Goal: Transaction & Acquisition: Purchase product/service

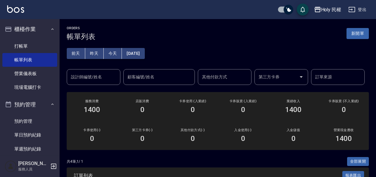
scroll to position [105, 0]
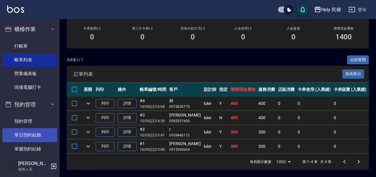
click at [34, 136] on link "單日預約紀錄" at bounding box center [29, 135] width 55 height 14
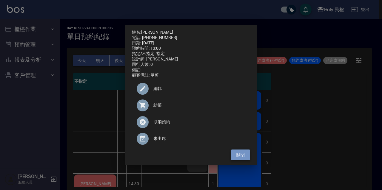
click at [238, 158] on button "關閉" at bounding box center [240, 155] width 19 height 11
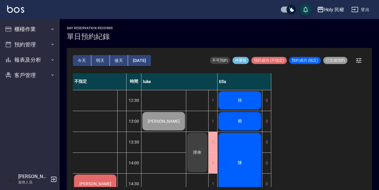
click at [244, 104] on div "徐" at bounding box center [239, 100] width 44 height 20
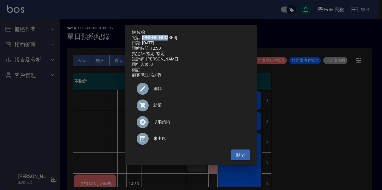
drag, startPoint x: 143, startPoint y: 35, endPoint x: 167, endPoint y: 35, distance: 24.2
click at [167, 35] on div "電話: 0920098665" at bounding box center [191, 37] width 118 height 5
drag, startPoint x: 167, startPoint y: 35, endPoint x: 163, endPoint y: 35, distance: 4.2
copy div "0920098665"
click at [241, 157] on button "關閉" at bounding box center [240, 155] width 19 height 11
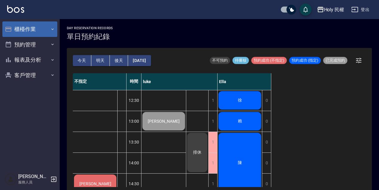
click at [18, 29] on button "櫃檯作業" at bounding box center [29, 29] width 55 height 16
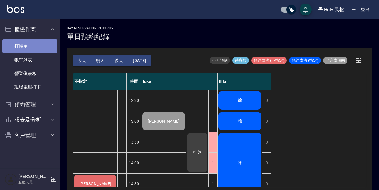
click at [19, 47] on link "打帳單" at bounding box center [29, 46] width 55 height 14
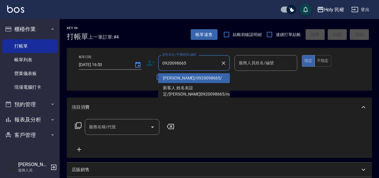
click at [190, 78] on li "徐/0920098665/" at bounding box center [194, 78] width 72 height 10
type input "徐/0920098665/"
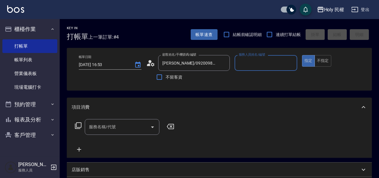
type input "Ella(無代號)"
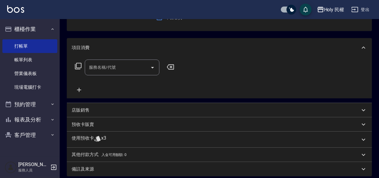
click at [121, 135] on div "使用預收卡 x3" at bounding box center [216, 139] width 288 height 9
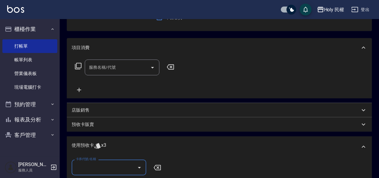
scroll to position [0, 0]
click at [113, 163] on input "卡券代號/名稱" at bounding box center [104, 168] width 60 height 10
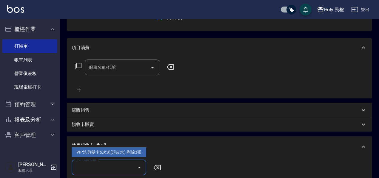
click at [116, 152] on div "VIP洗剪髮卡6次送(頭皮水) 剩餘3張" at bounding box center [109, 153] width 75 height 10
type input "VIP洗剪髮卡6次送(頭皮水)"
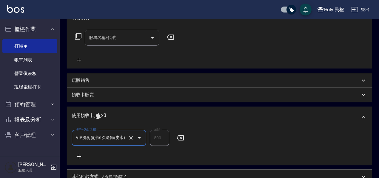
scroll to position [177, 0]
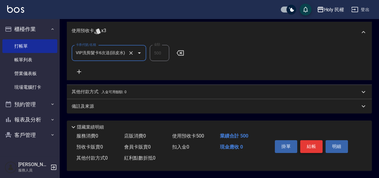
click at [313, 146] on button "結帳" at bounding box center [311, 146] width 22 height 13
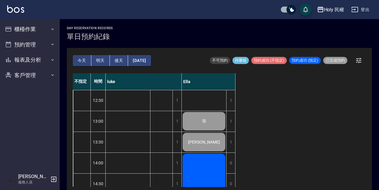
click at [80, 55] on button "今天" at bounding box center [82, 60] width 18 height 11
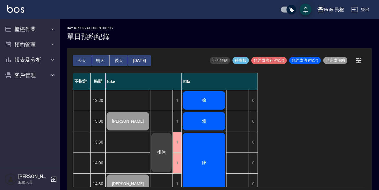
click at [213, 118] on div "賴" at bounding box center [204, 121] width 44 height 20
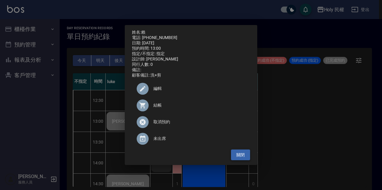
click at [240, 159] on button "關閉" at bounding box center [240, 155] width 19 height 11
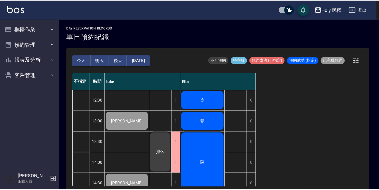
scroll to position [60, 0]
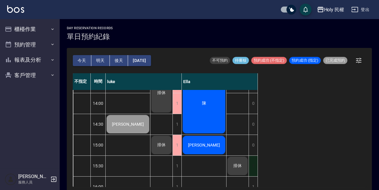
click at [253, 163] on div "1" at bounding box center [252, 166] width 9 height 21
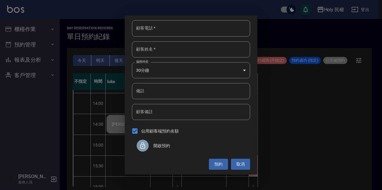
click at [178, 141] on div "開啟預約" at bounding box center [191, 145] width 118 height 17
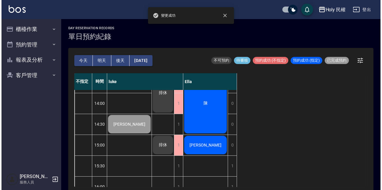
scroll to position [0, 0]
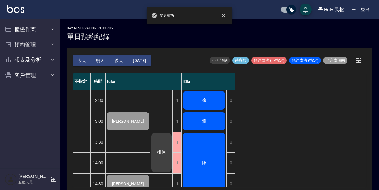
click at [216, 120] on div "賴" at bounding box center [204, 121] width 44 height 20
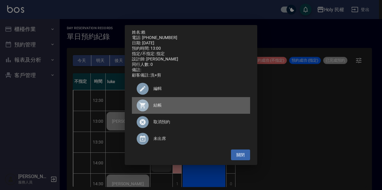
click at [150, 107] on div at bounding box center [145, 106] width 17 height 12
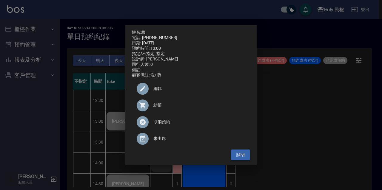
click at [236, 161] on button "關閉" at bounding box center [240, 155] width 19 height 11
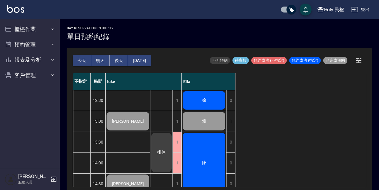
click at [204, 163] on span "陳" at bounding box center [204, 162] width 7 height 5
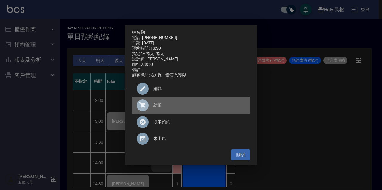
click at [157, 108] on span "結帳" at bounding box center [199, 105] width 92 height 6
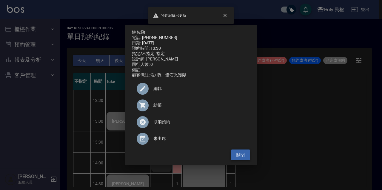
click at [242, 161] on button "關閉" at bounding box center [240, 155] width 19 height 11
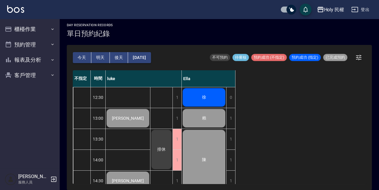
scroll to position [60, 0]
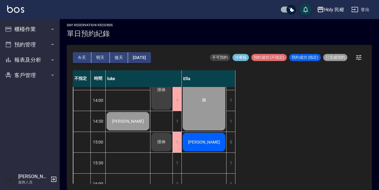
click at [208, 146] on div "[PERSON_NAME]" at bounding box center [204, 142] width 44 height 20
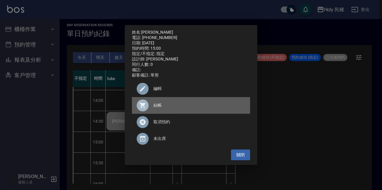
click at [159, 108] on span "結帳" at bounding box center [199, 105] width 92 height 6
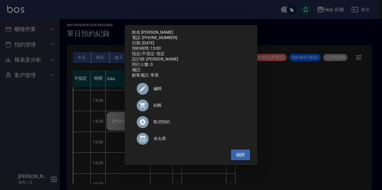
click at [231, 156] on button "關閉" at bounding box center [240, 155] width 19 height 11
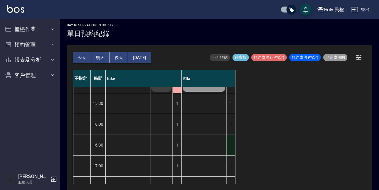
scroll to position [89, 0]
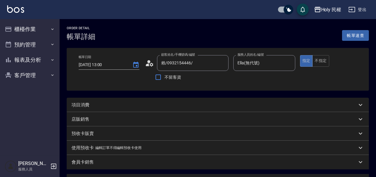
click at [131, 103] on div "項目消費" at bounding box center [215, 105] width 286 height 6
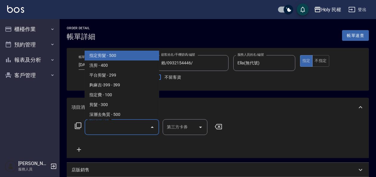
click at [108, 126] on input "服務名稱/代號" at bounding box center [117, 127] width 60 height 10
click at [99, 55] on span "指定剪髮 - 500" at bounding box center [122, 56] width 75 height 10
type input "指定剪髮(1)"
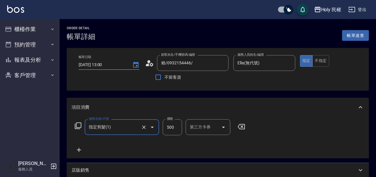
scroll to position [60, 0]
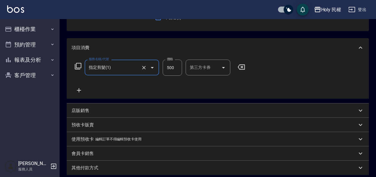
click at [97, 108] on div "店販銷售" at bounding box center [215, 111] width 286 height 6
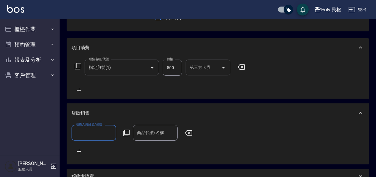
scroll to position [0, 0]
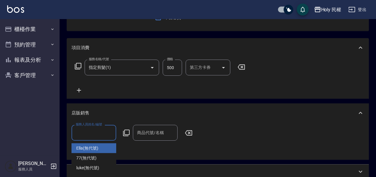
click at [98, 129] on input "服務人員姓名/編號" at bounding box center [93, 133] width 39 height 10
click at [99, 144] on div "Ella (無代號)" at bounding box center [94, 148] width 45 height 10
type input "Ella(無代號)"
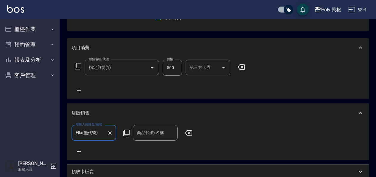
click at [168, 131] on input "商品代號/名稱" at bounding box center [155, 133] width 39 height 10
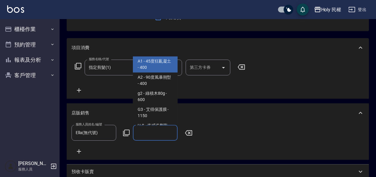
click at [218, 97] on div "服務名稱/代號 指定剪髮(1) 服務名稱/代號 價格 500 價格 第三方卡券 第三方卡券" at bounding box center [218, 77] width 302 height 41
click at [137, 132] on input "商品代號/名稱" at bounding box center [155, 133] width 39 height 10
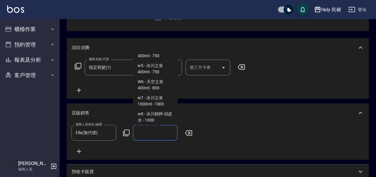
scroll to position [404, 0]
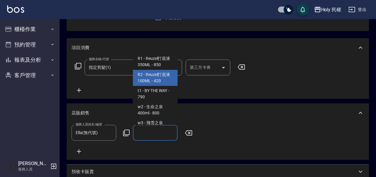
click at [158, 85] on span "R2 - Reuzel打底液100ML - 420" at bounding box center [155, 78] width 45 height 16
type input "Reuzel打底液100ML"
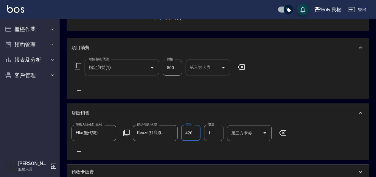
click at [190, 137] on input "420" at bounding box center [190, 133] width 19 height 16
drag, startPoint x: 188, startPoint y: 134, endPoint x: 178, endPoint y: 135, distance: 10.5
click at [178, 135] on div "服務人員姓名/編號 Ella(無代號) 服務人員姓名/編號 商品代號/名稱 Reuzel打底液100ML 商品代號/名稱 價格 0 價格 數量 1 數量 第三…" at bounding box center [181, 133] width 219 height 16
type input "0"
click at [174, 65] on input "0" at bounding box center [172, 68] width 19 height 16
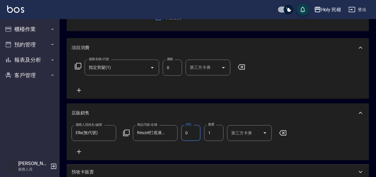
scroll to position [0, 0]
click at [174, 65] on input "0" at bounding box center [172, 68] width 19 height 16
click at [151, 68] on icon "Open" at bounding box center [152, 67] width 7 height 7
type input "0"
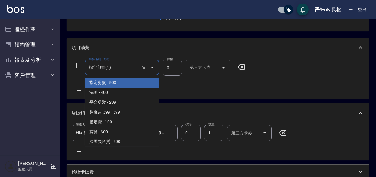
click at [134, 84] on span "指定剪髮 - 500" at bounding box center [122, 83] width 75 height 10
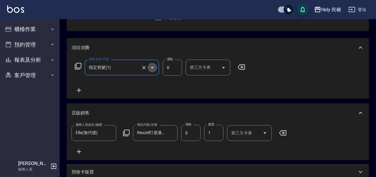
click at [153, 67] on icon "Open" at bounding box center [152, 67] width 7 height 7
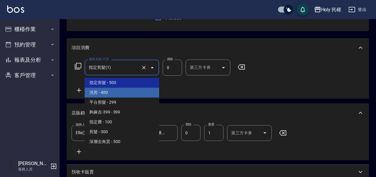
click at [131, 92] on span "洗剪 - 400" at bounding box center [122, 93] width 75 height 10
type input "洗剪(3)"
type input "400"
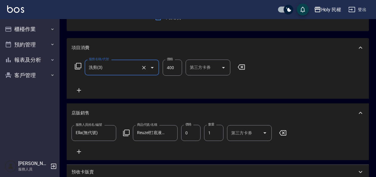
click at [126, 72] on input "洗剪(3)" at bounding box center [113, 67] width 52 height 10
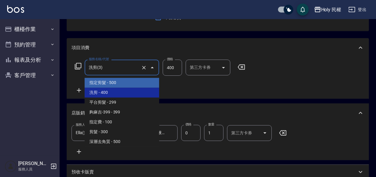
click at [122, 84] on span "指定剪髮 - 500" at bounding box center [122, 83] width 75 height 10
type input "指定剪髮(1)"
type input "500"
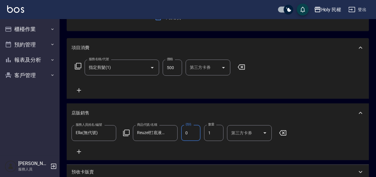
click at [192, 132] on input "0" at bounding box center [190, 133] width 19 height 16
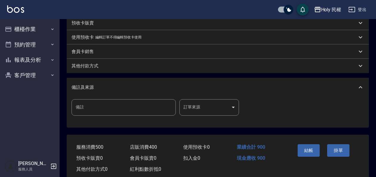
scroll to position [227, 0]
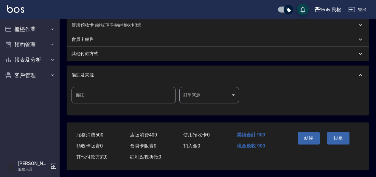
type input "400"
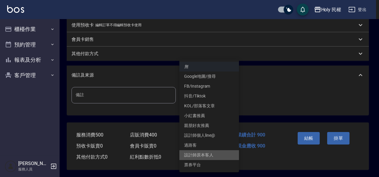
click at [227, 156] on li "設計師原本客人" at bounding box center [210, 155] width 60 height 10
type input "設計師原本客人"
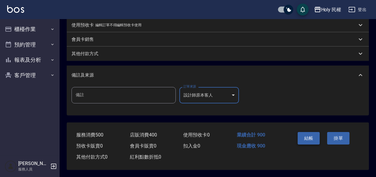
click at [308, 136] on button "結帳" at bounding box center [309, 138] width 22 height 13
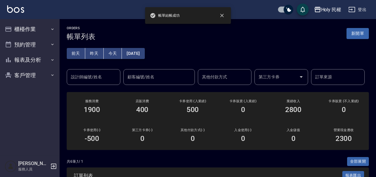
scroll to position [89, 0]
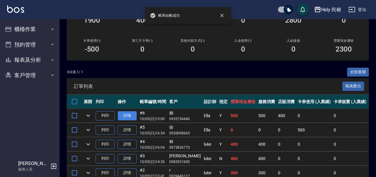
click at [120, 116] on link "詳情" at bounding box center [127, 115] width 19 height 9
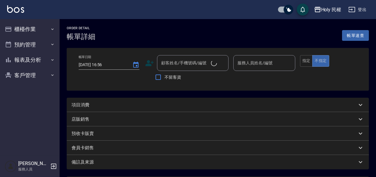
type input "2025/10/05 13:00"
type input "Ella(無代號)"
type input "設計師原本客人"
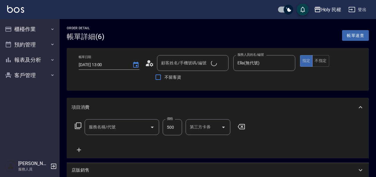
type input "賴/0932154446/"
type input "指定剪髮(1)"
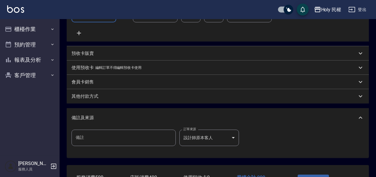
scroll to position [119, 0]
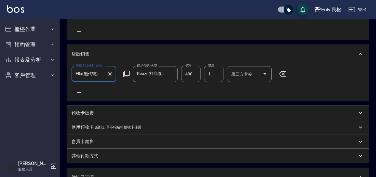
click at [83, 94] on icon at bounding box center [79, 92] width 15 height 7
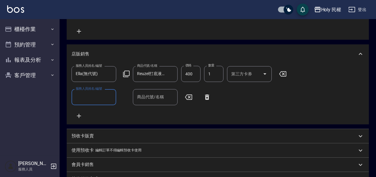
click at [91, 97] on input "服務人員姓名/編號" at bounding box center [93, 97] width 39 height 10
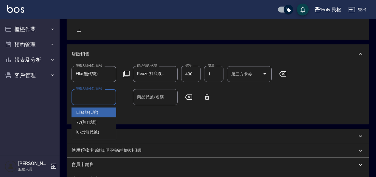
click at [92, 112] on span "Ella (無代號)" at bounding box center [87, 112] width 22 height 6
type input "Ella(無代號)"
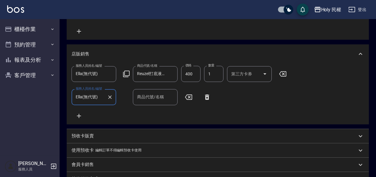
click at [153, 101] on input "商品代號/名稱" at bounding box center [155, 97] width 39 height 10
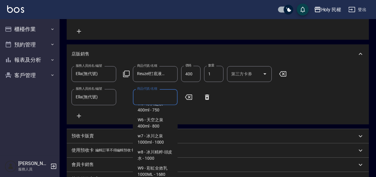
scroll to position [583, 0]
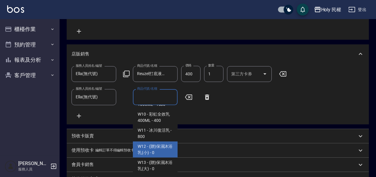
click at [163, 151] on span "W12 - (贈)保濕沐浴乳(小) - 0" at bounding box center [155, 150] width 45 height 16
type input "(贈)保濕沐浴乳(小)"
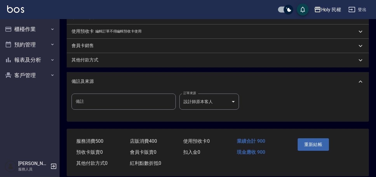
scroll to position [250, 0]
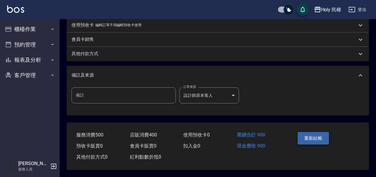
click at [320, 134] on button "重新結帳" at bounding box center [314, 138] width 32 height 13
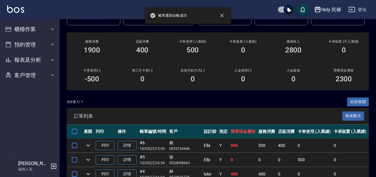
scroll to position [89, 0]
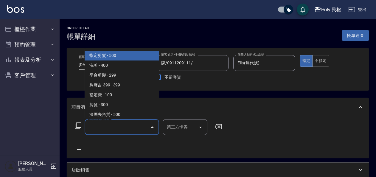
click at [97, 128] on input "服務名稱/代號" at bounding box center [117, 127] width 60 height 10
click at [103, 55] on span "指定剪髮 - 500" at bounding box center [122, 56] width 75 height 10
type input "指定剪髮(1)"
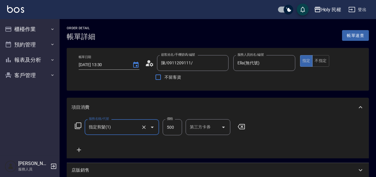
click at [79, 150] on icon at bounding box center [79, 150] width 4 height 4
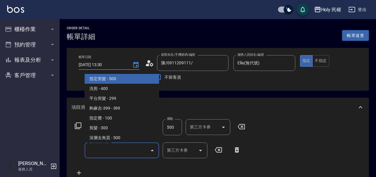
click at [105, 149] on input "服務名稱/代號" at bounding box center [117, 150] width 60 height 10
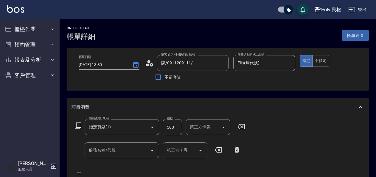
click at [240, 150] on icon at bounding box center [237, 149] width 15 height 7
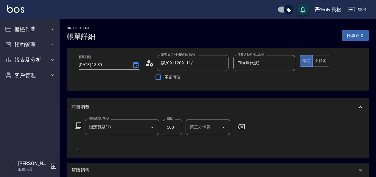
click at [171, 124] on input "500" at bounding box center [172, 127] width 19 height 16
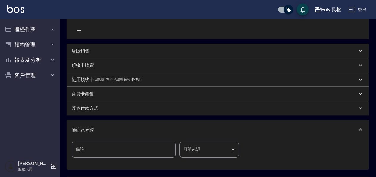
scroll to position [176, 0]
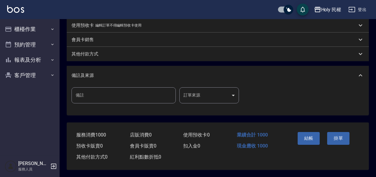
type input "1000"
click at [219, 93] on body "Holy 民權 登出 櫃檯作業 打帳單 帳單列表 營業儀表板 現場電腦打卡 預約管理 預約管理 單日預約紀錄 單週預約紀錄 報表及分析 報表目錄 店家日報表 …" at bounding box center [188, 1] width 376 height 351
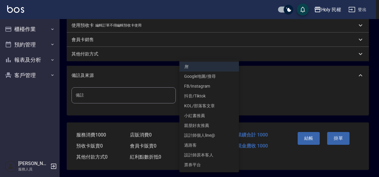
click at [212, 157] on li "設計師原本客人" at bounding box center [210, 155] width 60 height 10
type input "設計師原本客人"
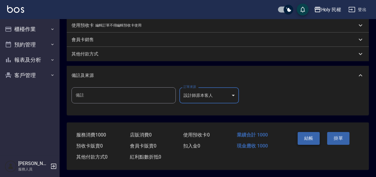
click at [314, 140] on button "結帳" at bounding box center [309, 138] width 22 height 13
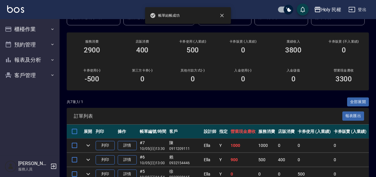
scroll to position [89, 0]
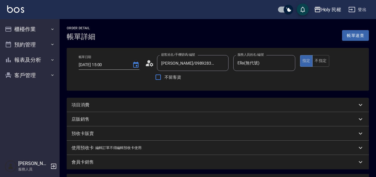
click at [120, 105] on div "項目消費" at bounding box center [215, 105] width 286 height 6
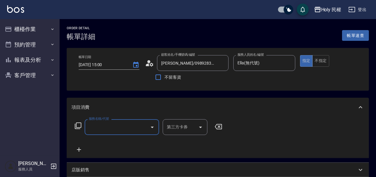
click at [108, 122] on input "服務名稱/代號" at bounding box center [117, 127] width 60 height 10
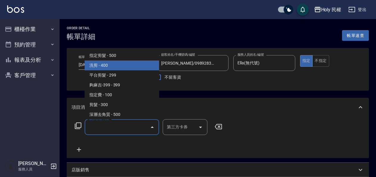
click at [112, 61] on span "洗剪 - 400" at bounding box center [122, 66] width 75 height 10
click at [112, 61] on input "[DATE] 15:00" at bounding box center [103, 65] width 48 height 10
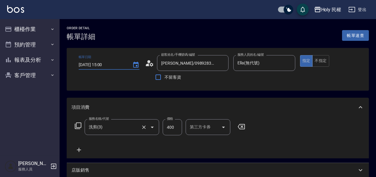
click at [107, 133] on div "洗剪(3) 服務名稱/代號" at bounding box center [122, 127] width 75 height 16
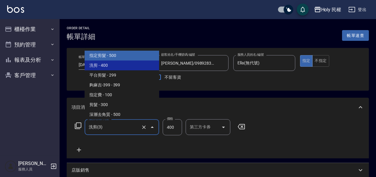
click at [115, 55] on span "指定剪髮 - 500" at bounding box center [122, 56] width 75 height 10
type input "指定剪髮(1)"
type input "500"
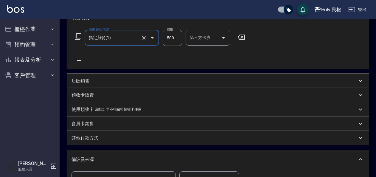
scroll to position [149, 0]
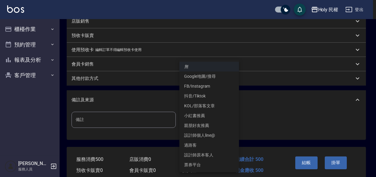
click at [211, 124] on body "Holy 民權 登出 櫃檯作業 打帳單 帳單列表 營業儀表板 現場電腦打卡 預約管理 預約管理 單日預約紀錄 單週預約紀錄 報表及分析 報表目錄 店家日報表 …" at bounding box center [188, 26] width 376 height 351
click at [211, 152] on li "設計師原本客人" at bounding box center [210, 155] width 60 height 10
type input "設計師原本客人"
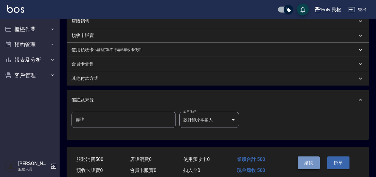
click at [313, 162] on button "結帳" at bounding box center [309, 163] width 22 height 13
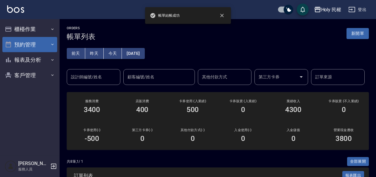
click at [7, 44] on icon "button" at bounding box center [8, 44] width 7 height 7
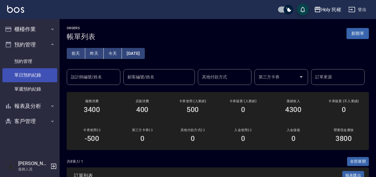
click at [28, 79] on link "單日預約紀錄" at bounding box center [29, 75] width 55 height 14
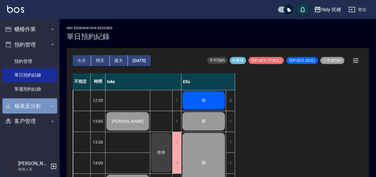
click at [31, 104] on button "報表及分析" at bounding box center [29, 106] width 55 height 16
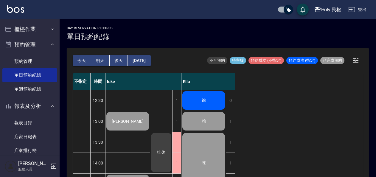
scroll to position [89, 0]
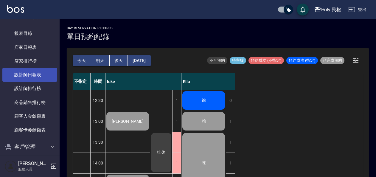
click at [35, 72] on link "設計師日報表" at bounding box center [29, 75] width 55 height 14
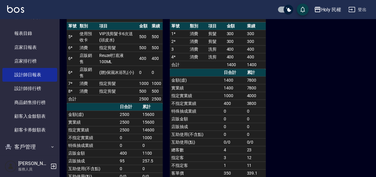
scroll to position [89, 0]
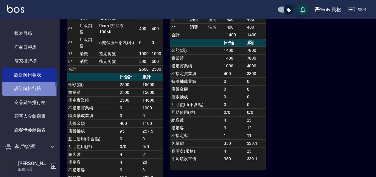
click at [19, 92] on link "設計師排行榜" at bounding box center [29, 89] width 55 height 14
